Goal: Task Accomplishment & Management: Manage account settings

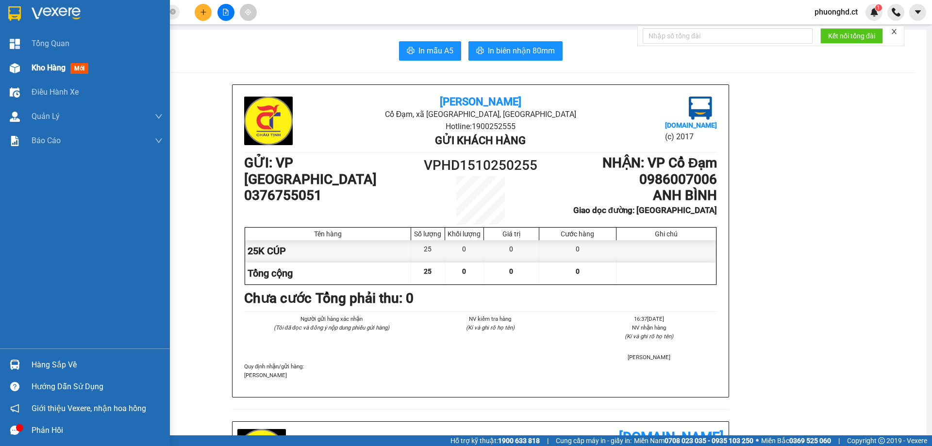
click at [19, 76] on div at bounding box center [14, 68] width 17 height 17
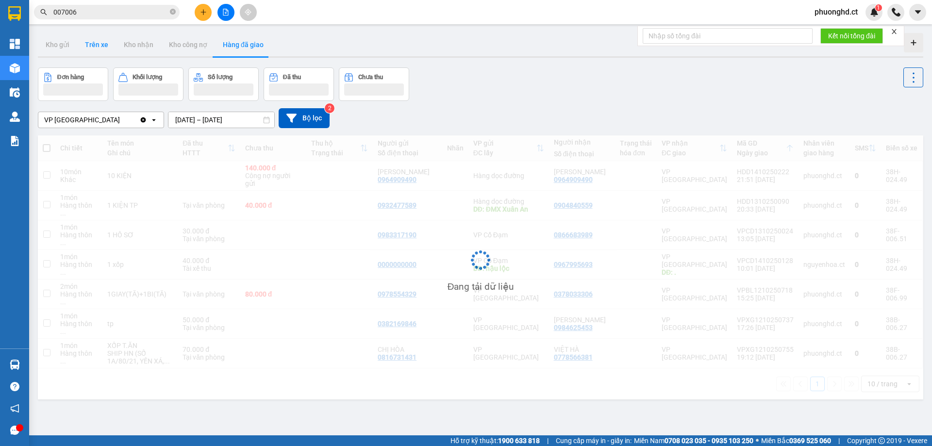
click at [97, 46] on button "Trên xe" at bounding box center [96, 44] width 39 height 23
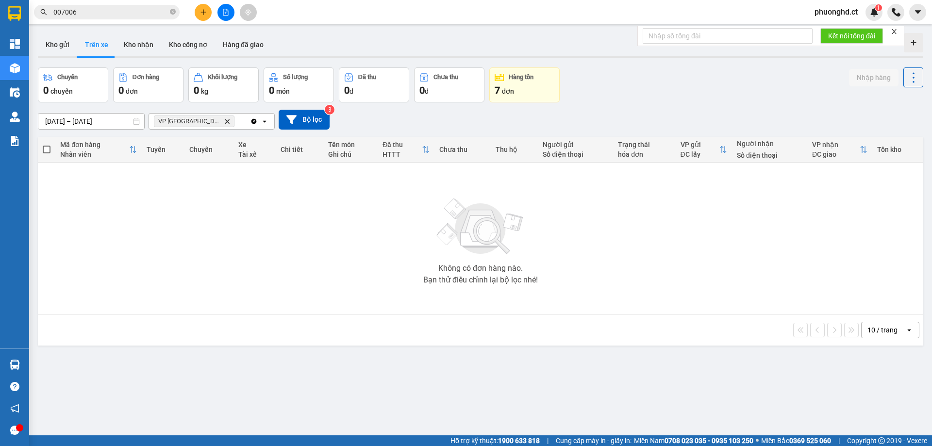
click at [896, 30] on icon "close" at bounding box center [894, 31] width 7 height 7
click at [148, 41] on button "Kho nhận" at bounding box center [138, 44] width 45 height 23
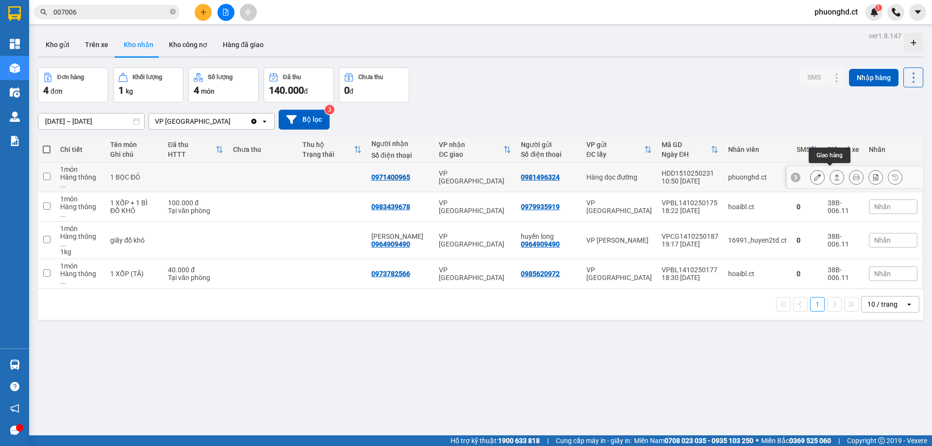
click at [833, 174] on icon at bounding box center [836, 177] width 7 height 7
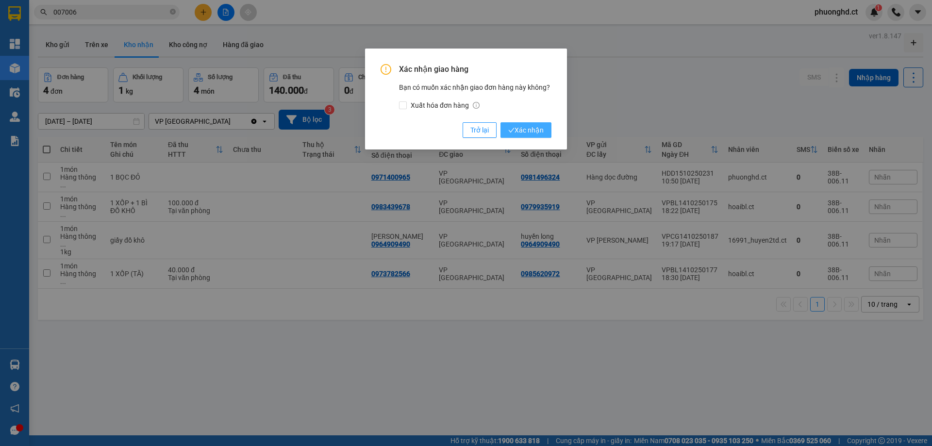
click at [514, 131] on icon "check" at bounding box center [511, 130] width 6 height 6
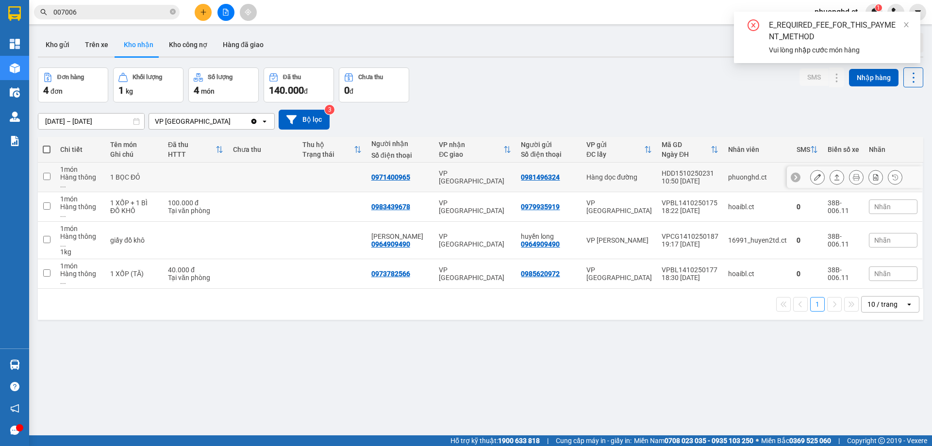
click at [814, 175] on icon at bounding box center [817, 177] width 7 height 7
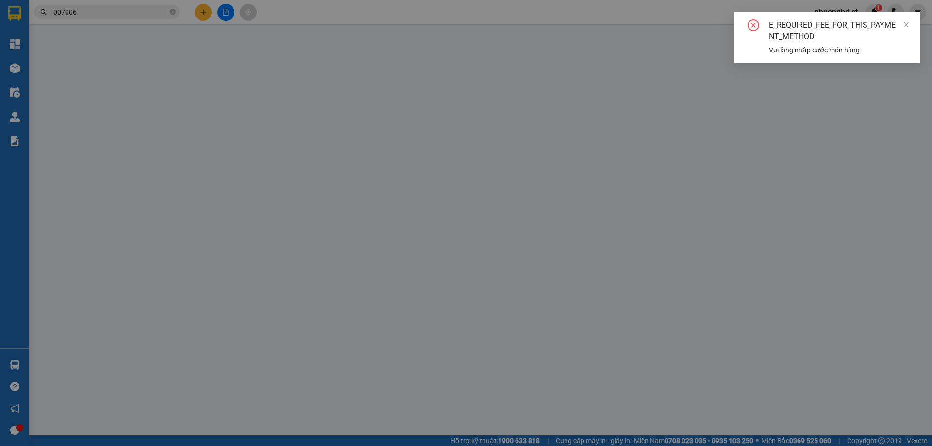
type input "0981496324"
type input "0971400965"
type input "0"
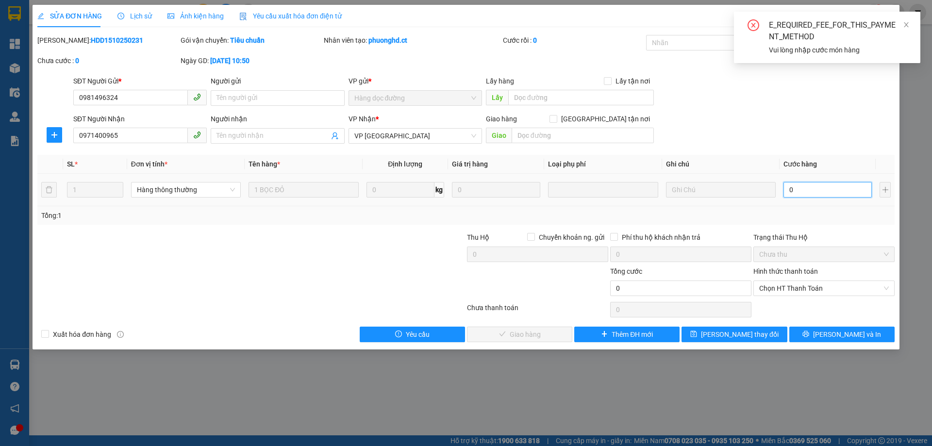
type input "40"
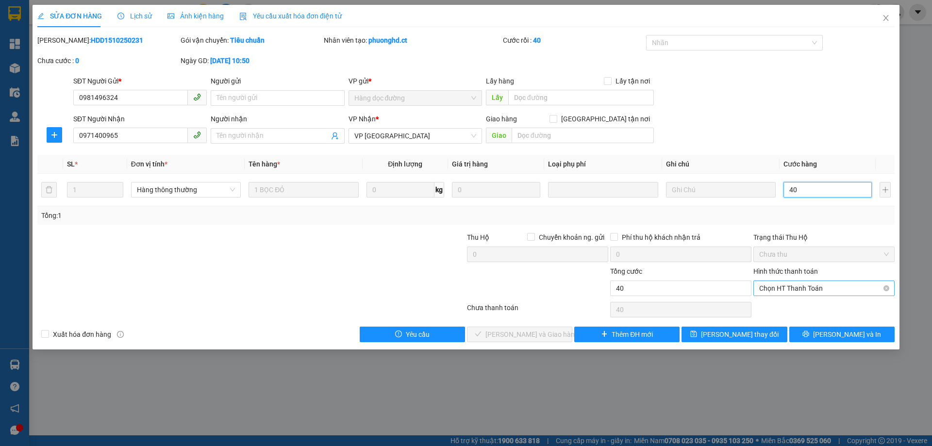
click at [779, 295] on div "Chọn HT Thanh Toán" at bounding box center [823, 289] width 141 height 16
type input "40"
type input "40.000"
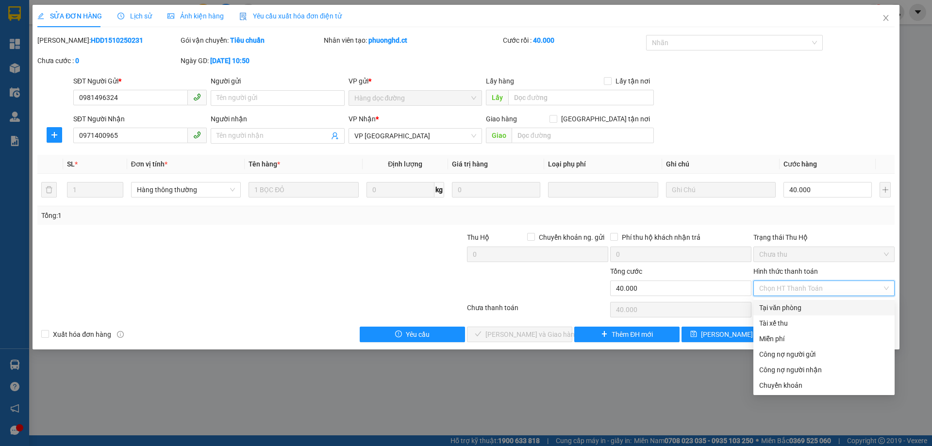
click at [783, 312] on div "Tại văn phòng" at bounding box center [824, 307] width 130 height 11
type input "0"
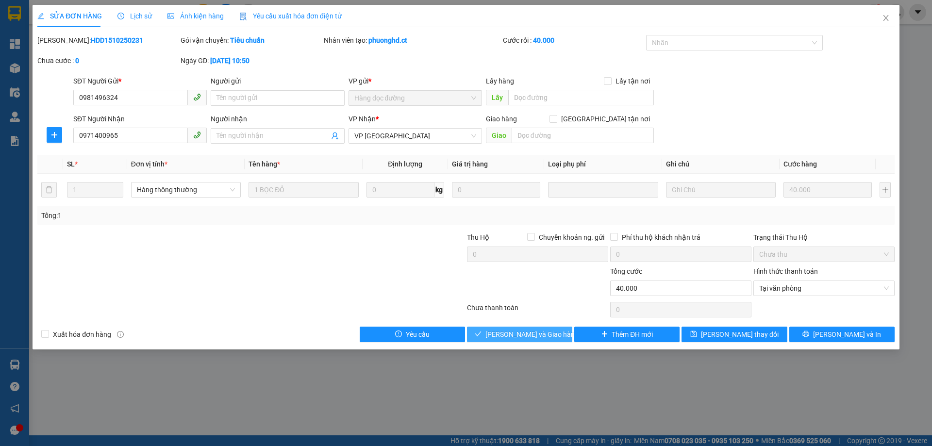
click at [543, 337] on span "[PERSON_NAME] và Giao hàng" at bounding box center [531, 334] width 93 height 11
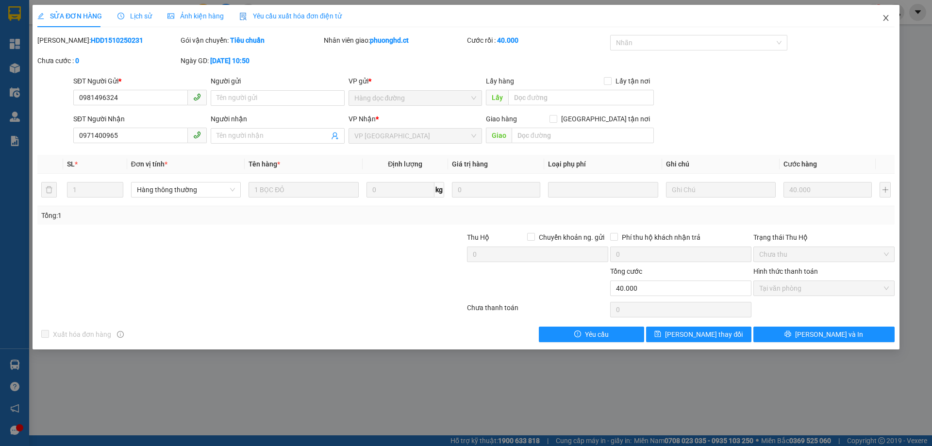
click at [885, 16] on icon "close" at bounding box center [886, 18] width 8 height 8
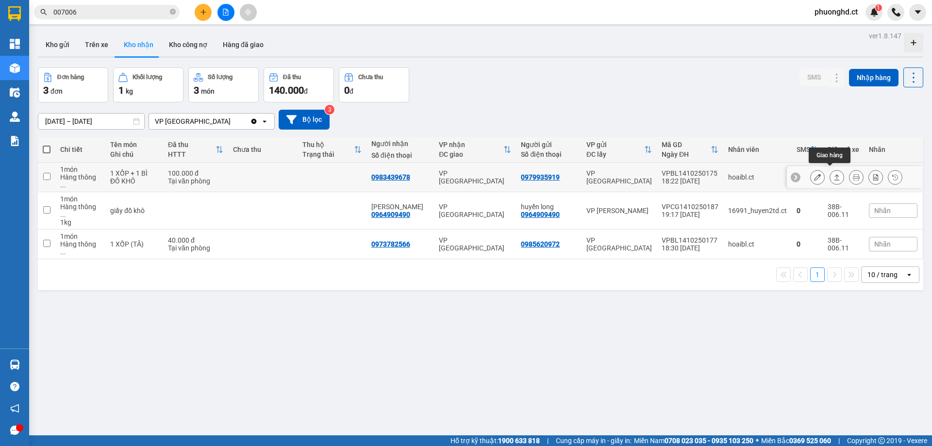
click at [833, 174] on icon at bounding box center [836, 177] width 7 height 7
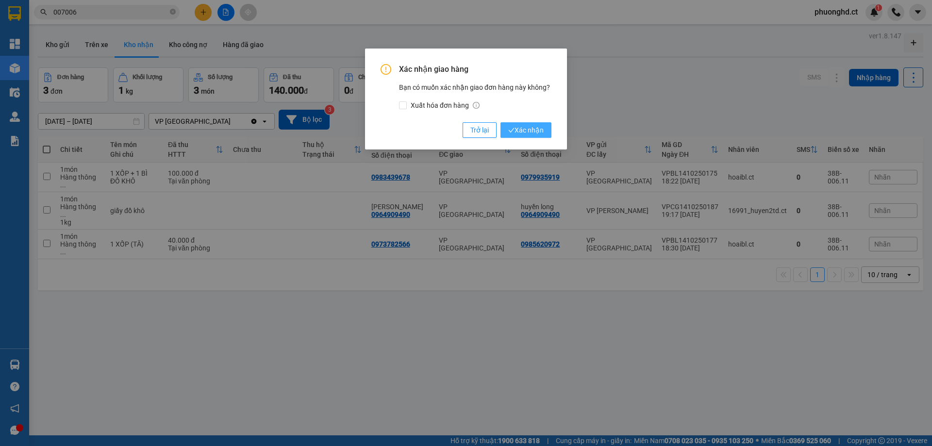
click at [520, 128] on span "Xác nhận" at bounding box center [525, 130] width 35 height 11
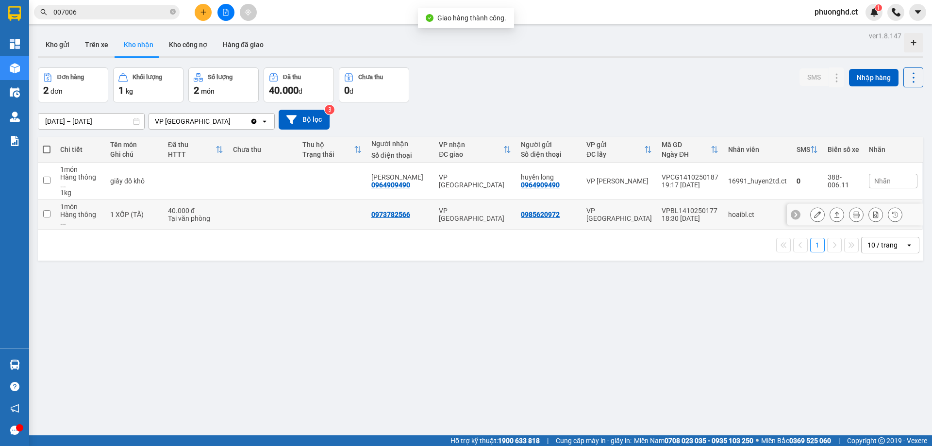
click at [836, 206] on button at bounding box center [837, 214] width 14 height 17
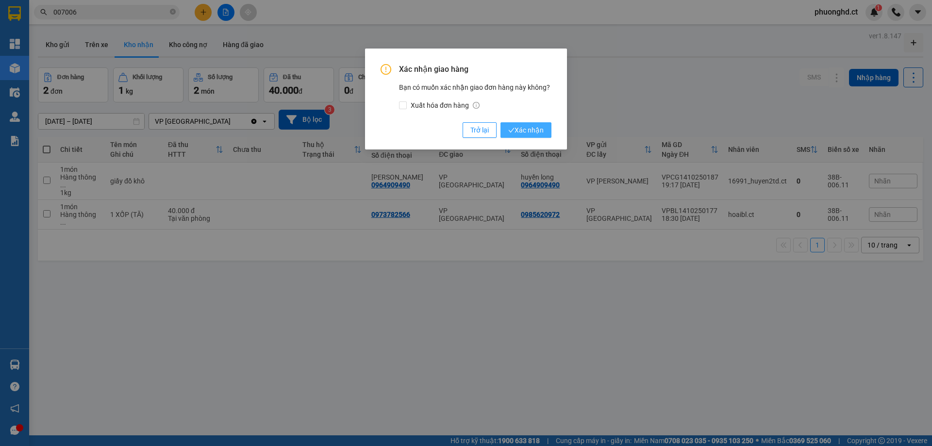
click at [529, 124] on button "Xác nhận" at bounding box center [525, 130] width 51 height 16
